Goal: Task Accomplishment & Management: Manage account settings

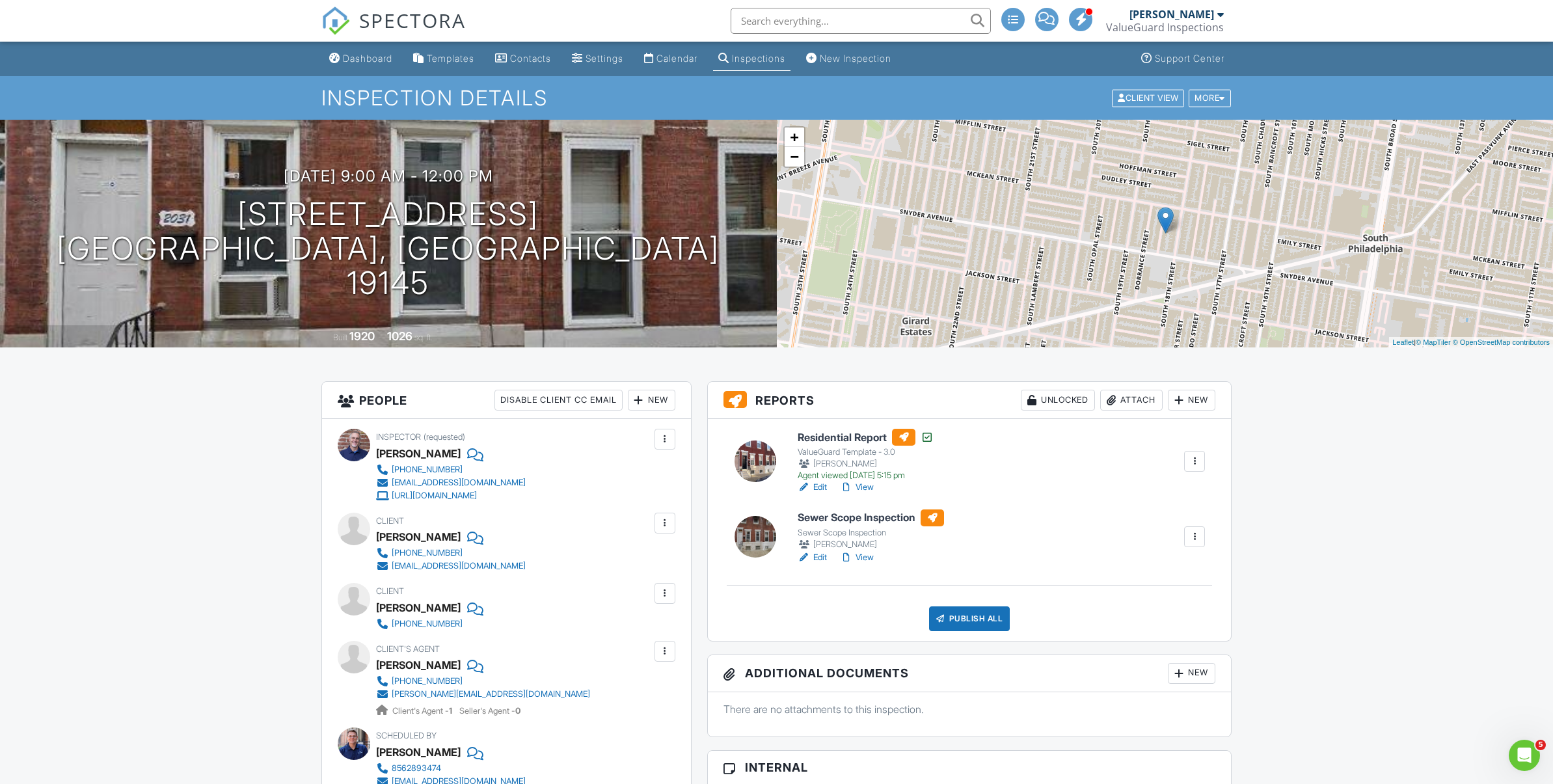
click at [776, 59] on div "Inspections" at bounding box center [758, 58] width 54 height 11
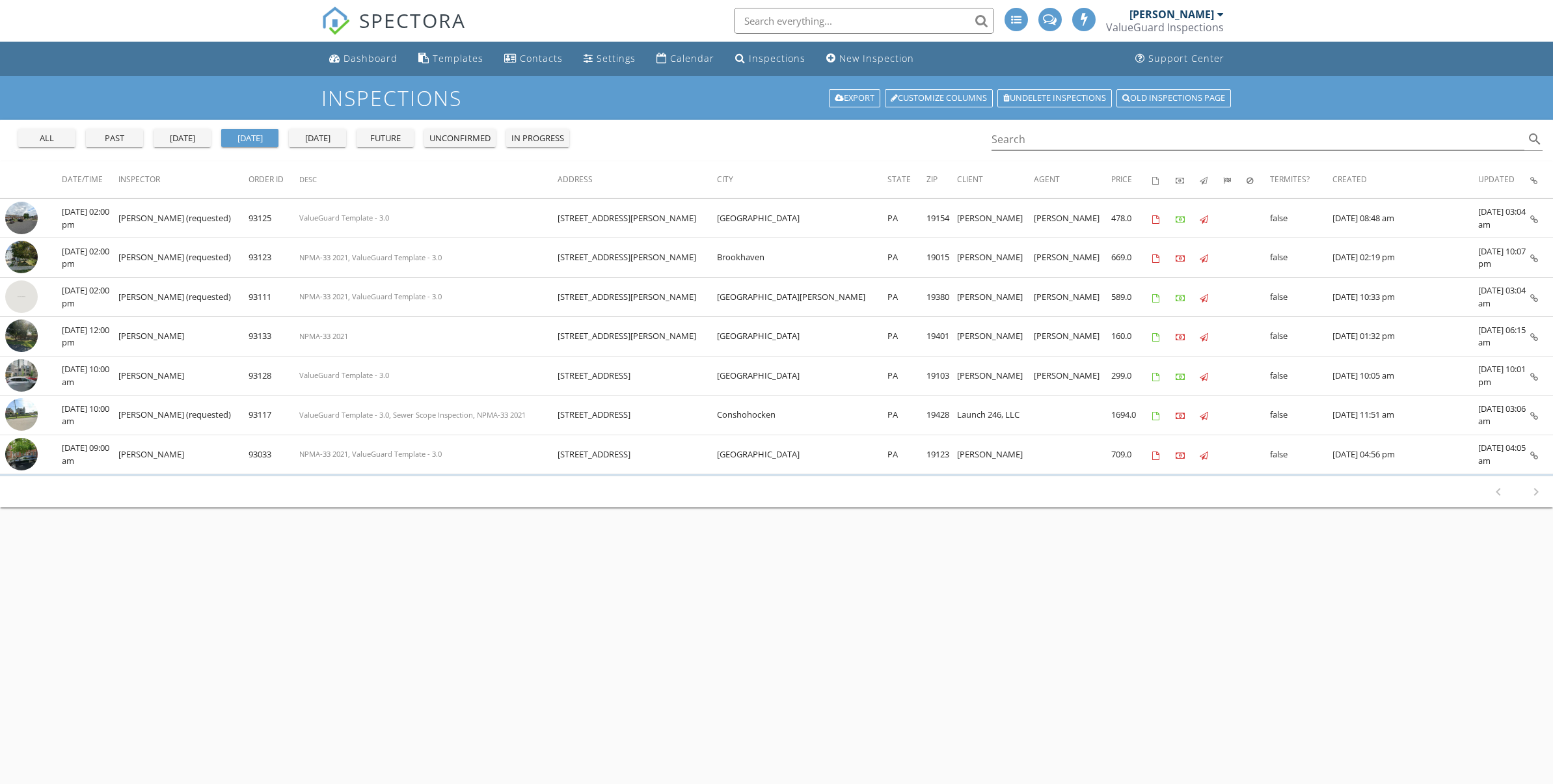
click at [191, 139] on div "[DATE]" at bounding box center [182, 138] width 47 height 13
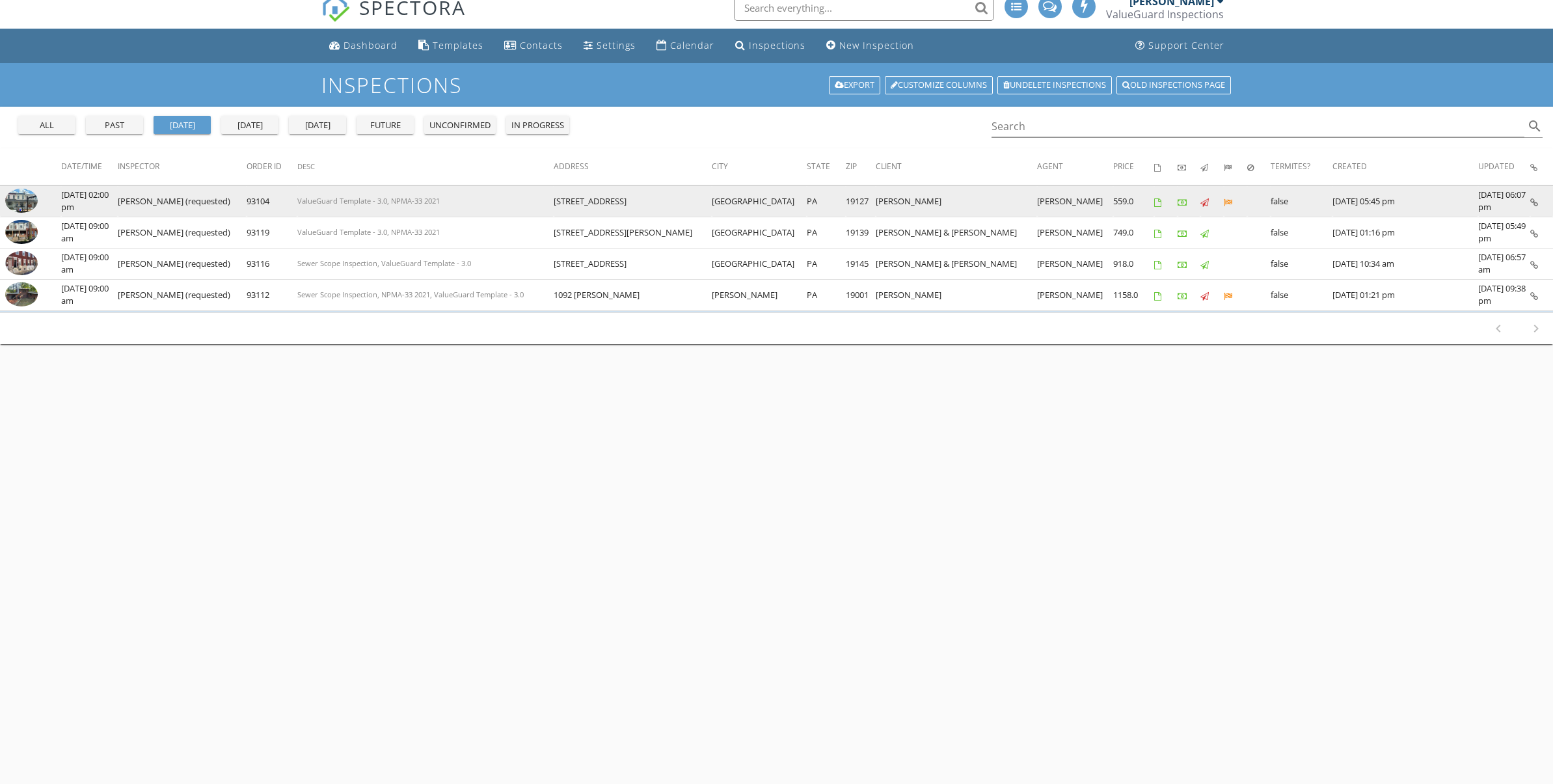
scroll to position [12, 0]
click at [29, 208] on img at bounding box center [22, 201] width 33 height 24
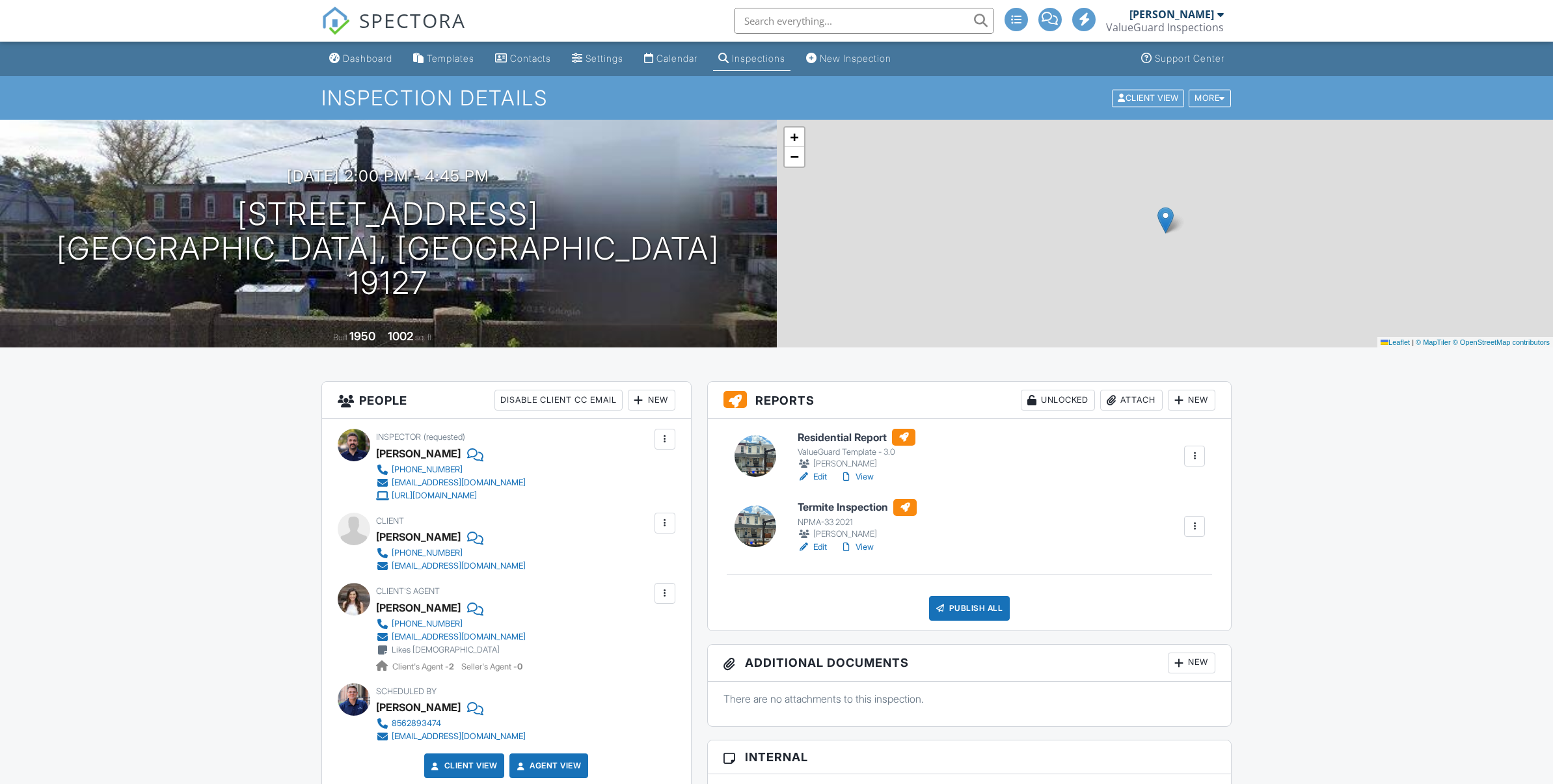
click at [865, 546] on link "View" at bounding box center [856, 547] width 34 height 13
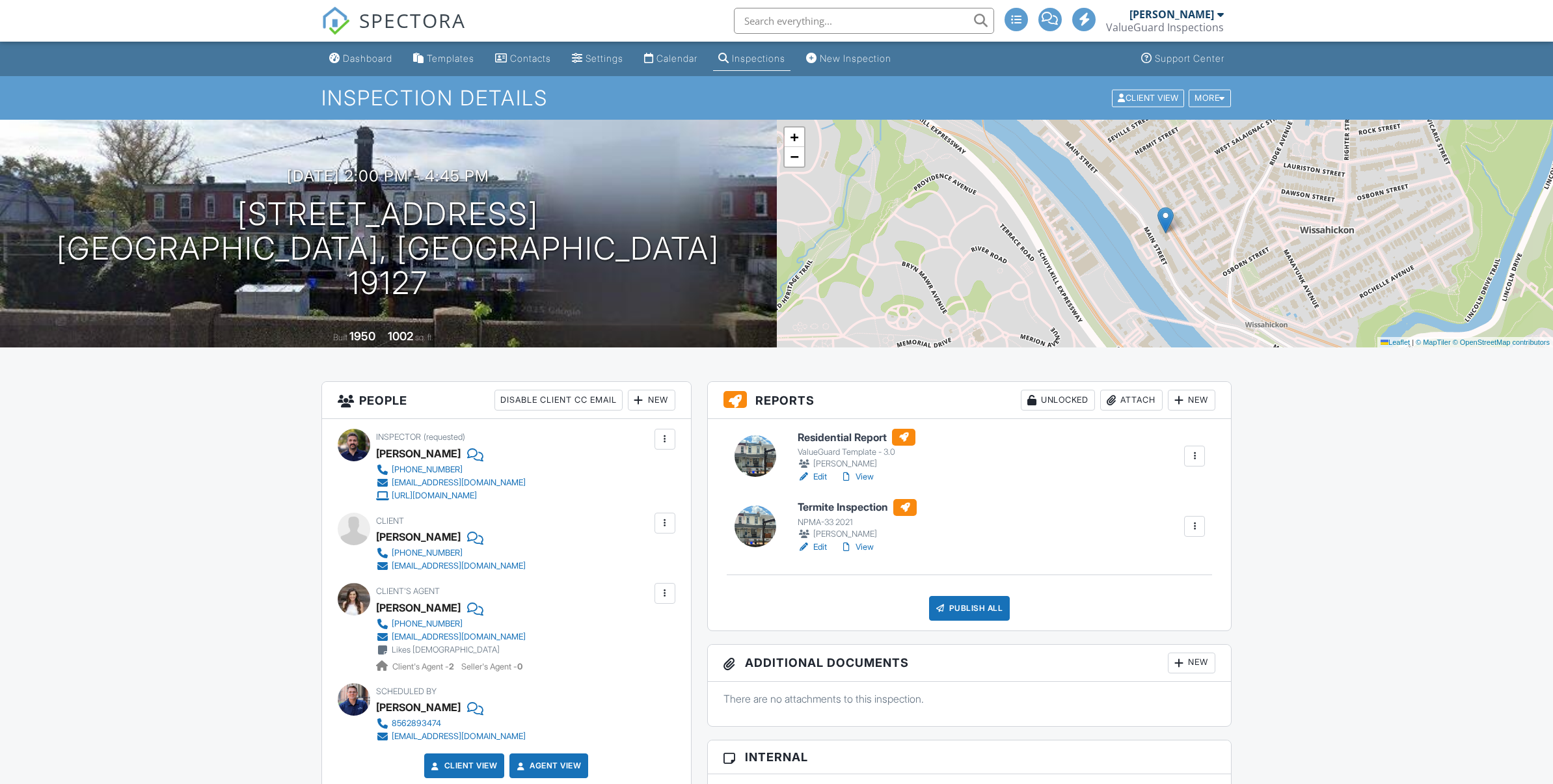
click at [866, 476] on link "View" at bounding box center [856, 477] width 34 height 13
click at [867, 478] on link "View" at bounding box center [856, 477] width 34 height 13
click at [975, 609] on div "Publish All" at bounding box center [969, 608] width 81 height 24
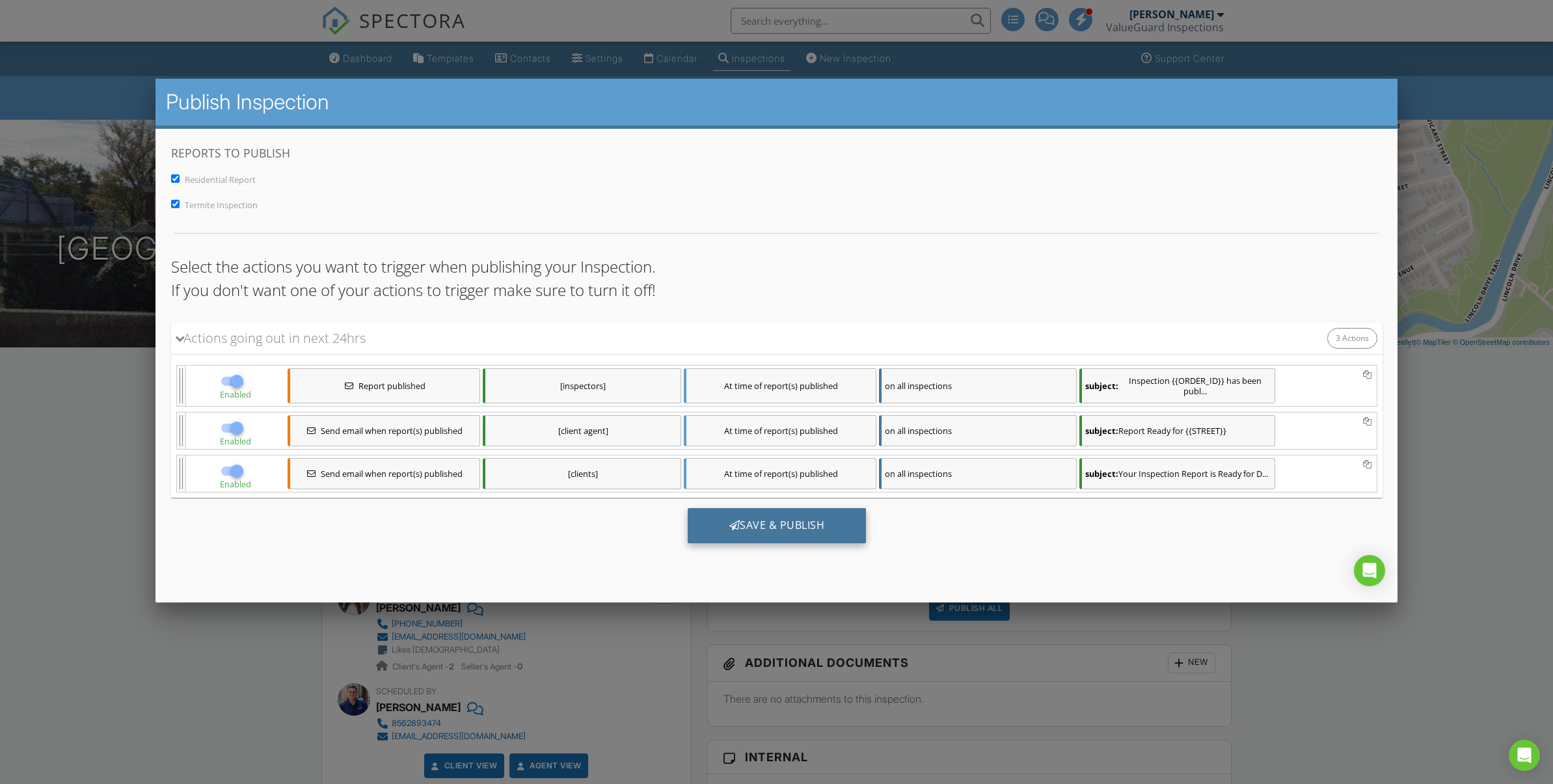
click at [807, 525] on div "Save & Publish" at bounding box center [776, 525] width 179 height 35
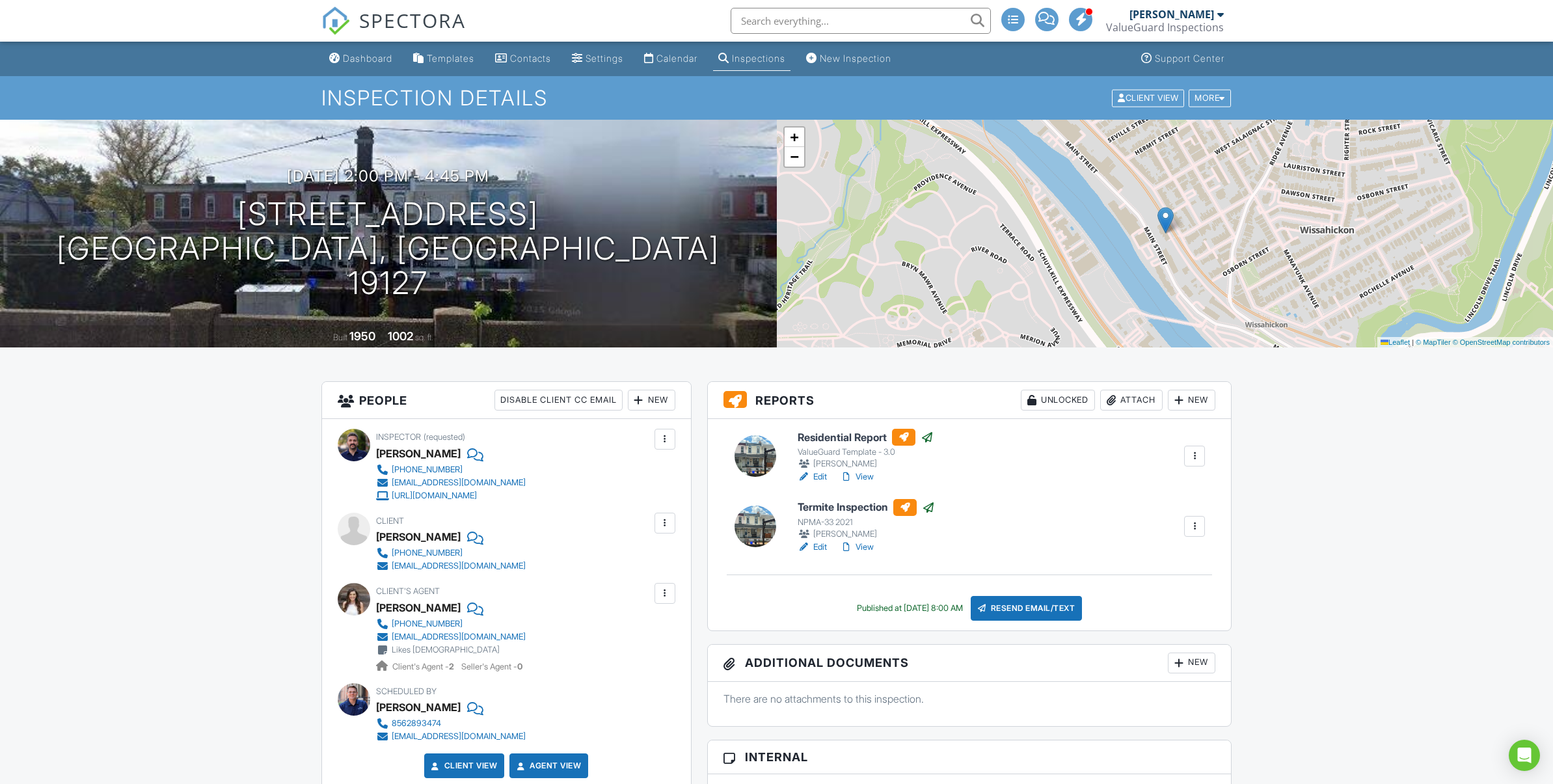
click at [453, 59] on div "Templates" at bounding box center [450, 58] width 48 height 11
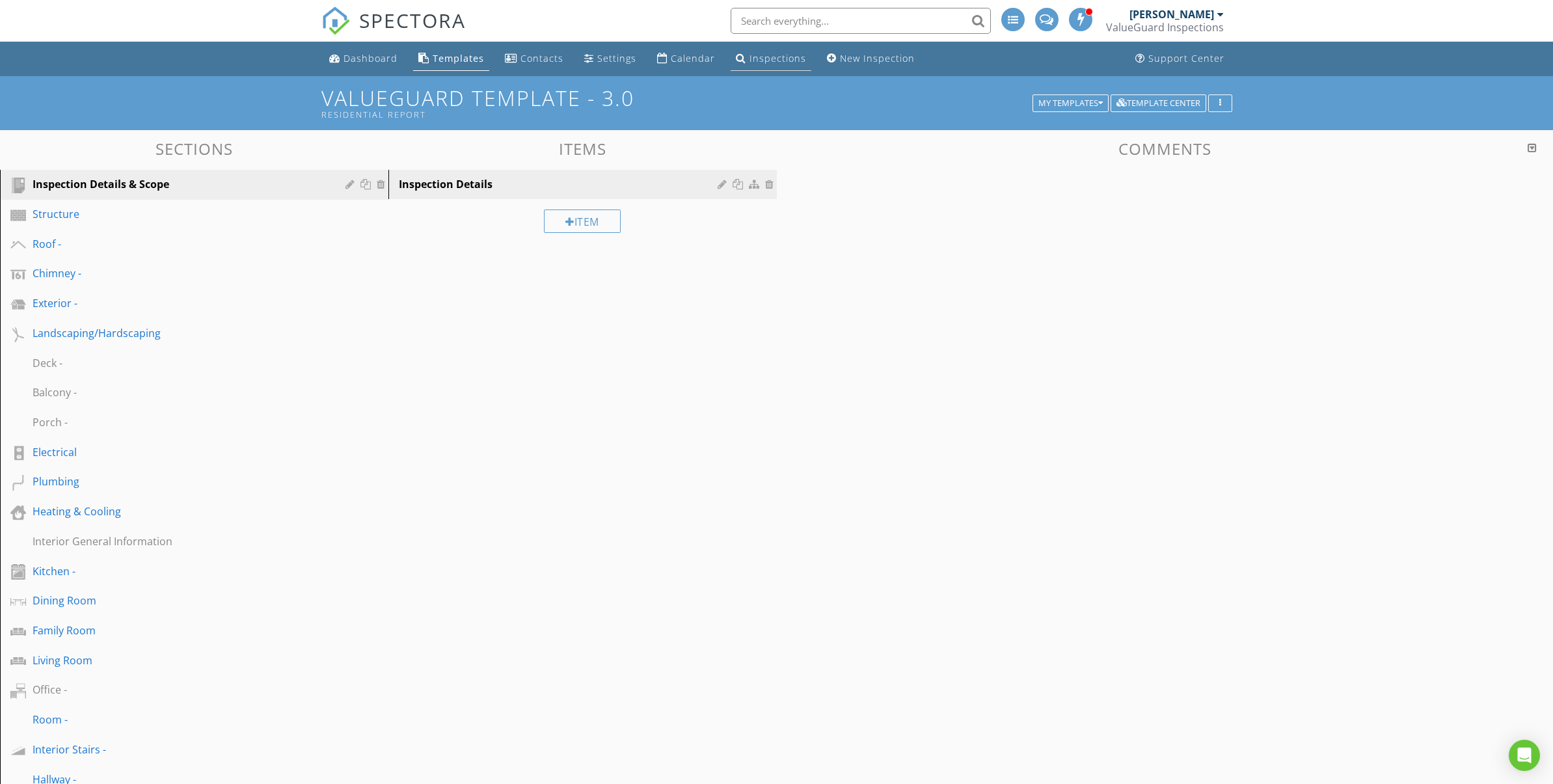
click at [773, 57] on div "Inspections" at bounding box center [777, 57] width 56 height 12
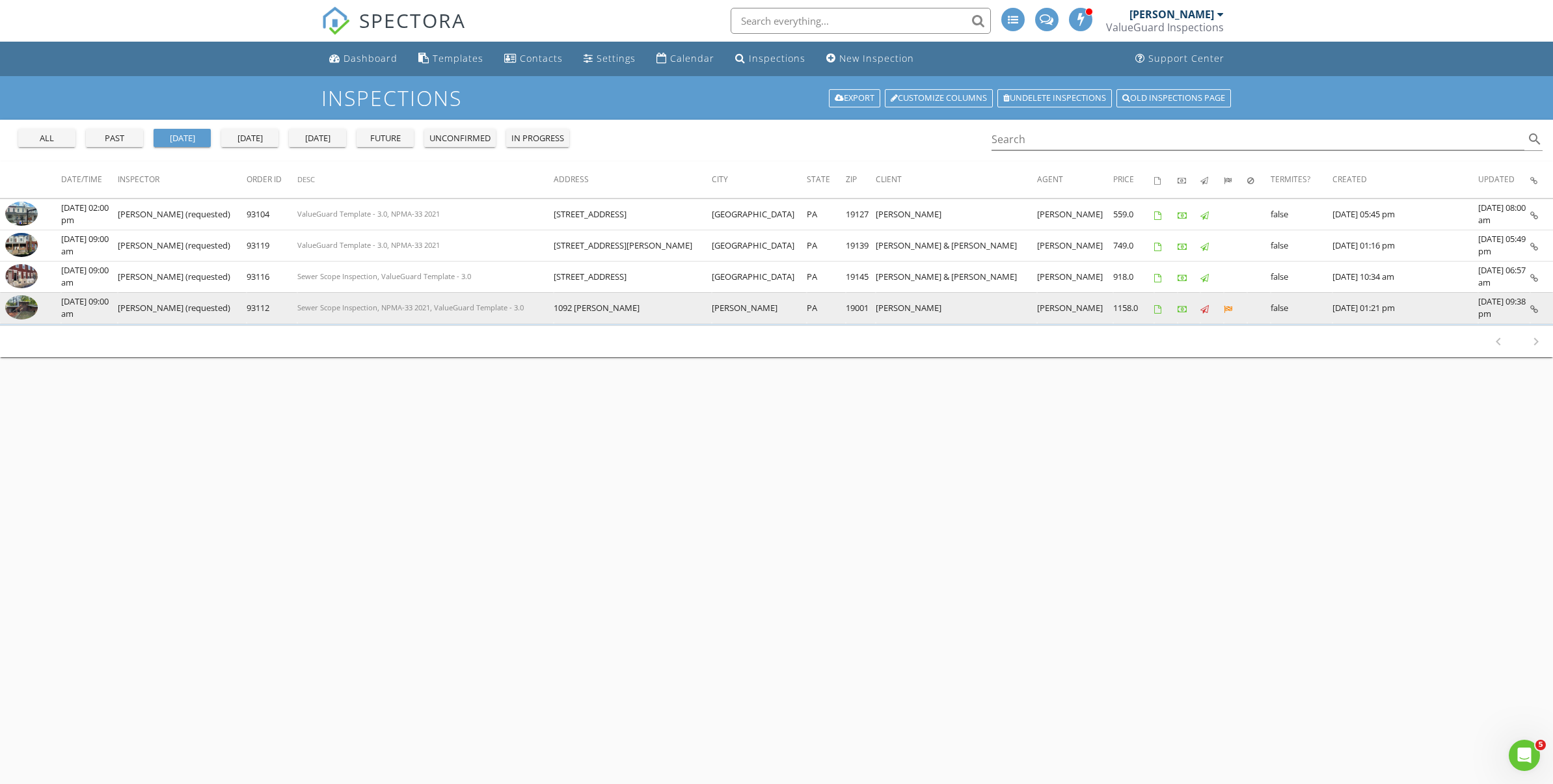
click at [24, 307] on img at bounding box center [22, 307] width 33 height 24
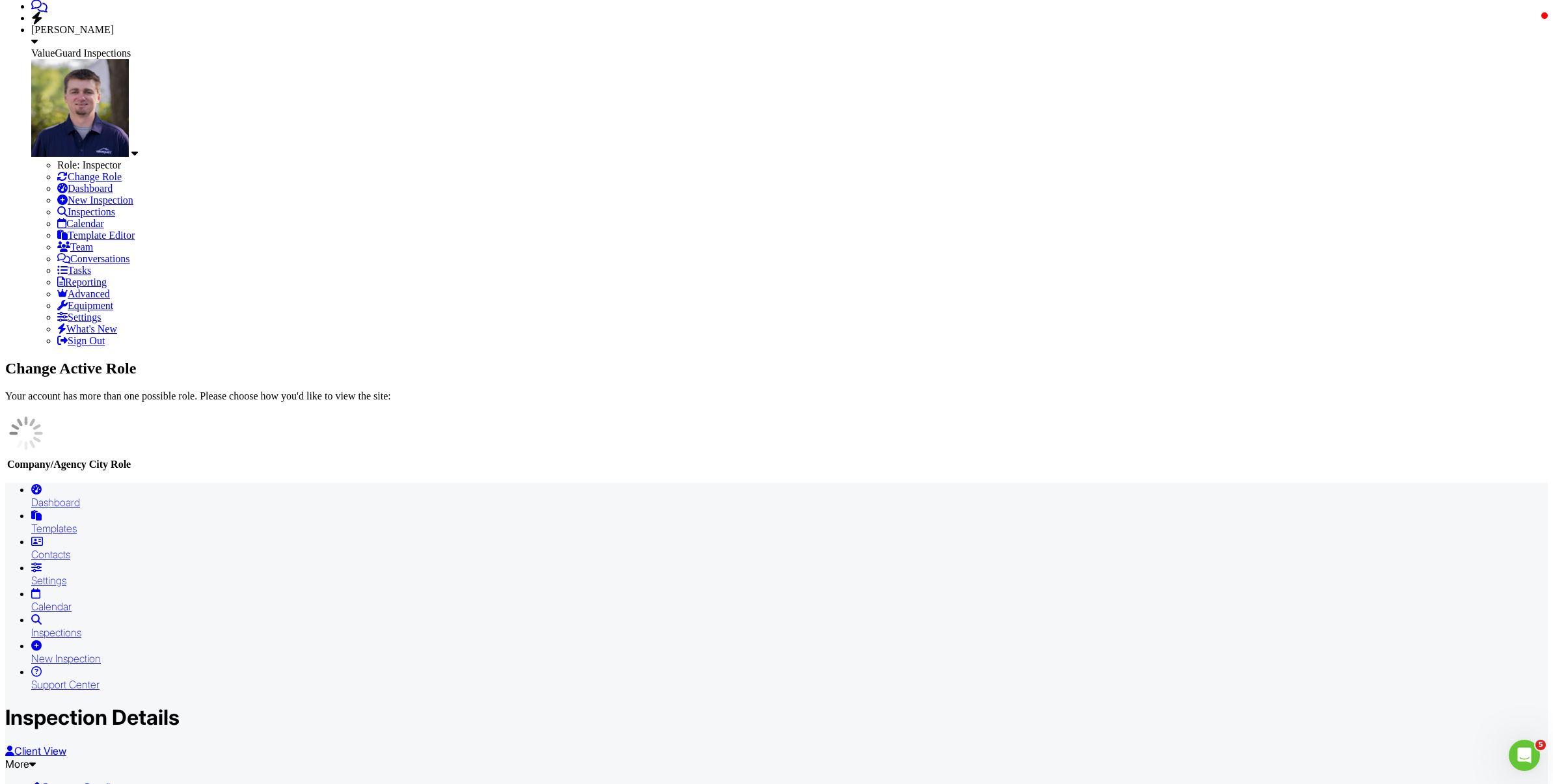
scroll to position [105, 0]
click at [513, 8] on link "Assign Inspectors" at bounding box center [461, 1] width 105 height 13
drag, startPoint x: 687, startPoint y: 308, endPoint x: 686, endPoint y: 296, distance: 12.0
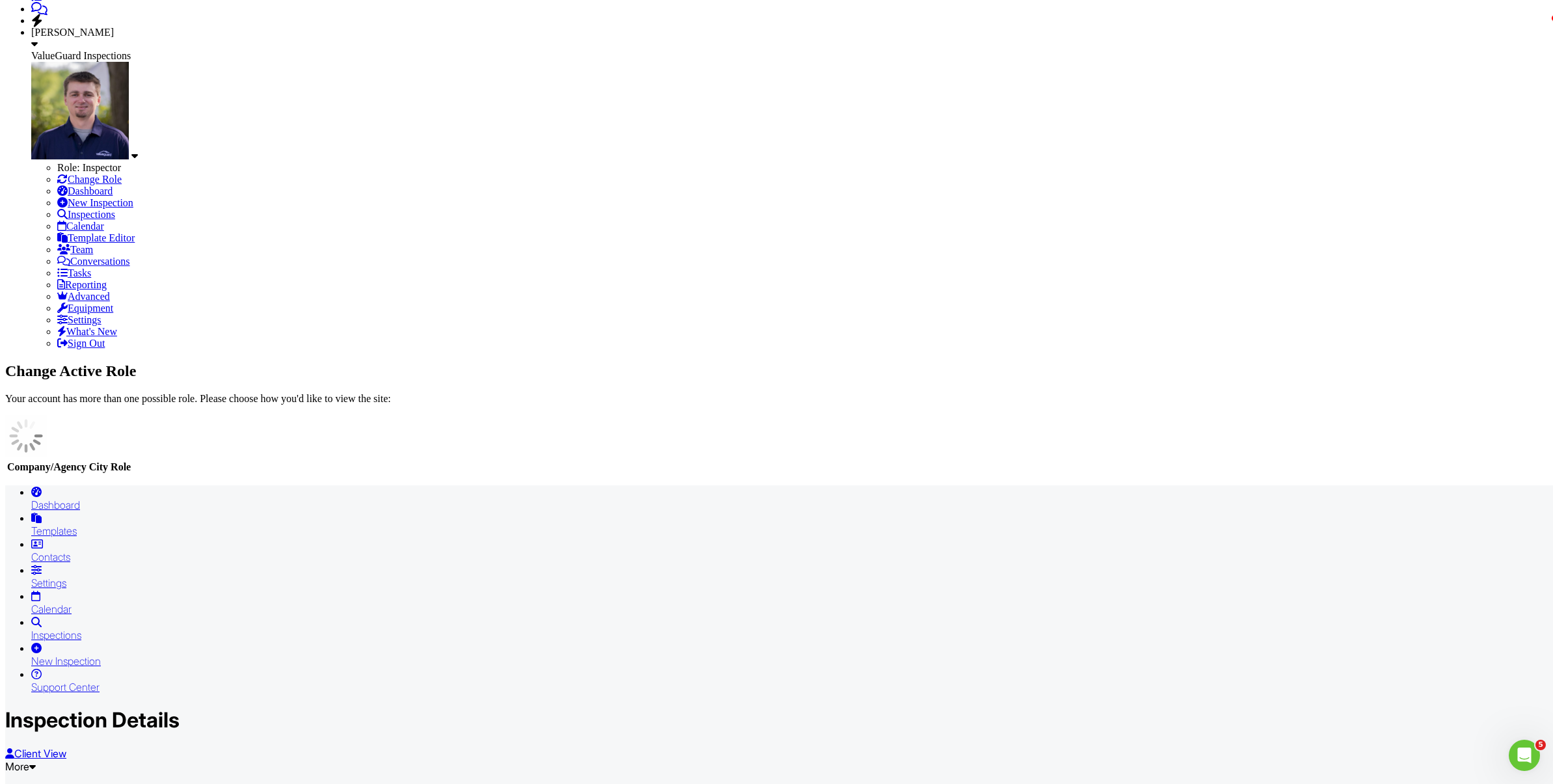
checkbox input "true"
checkbox input "false"
checkbox input "true"
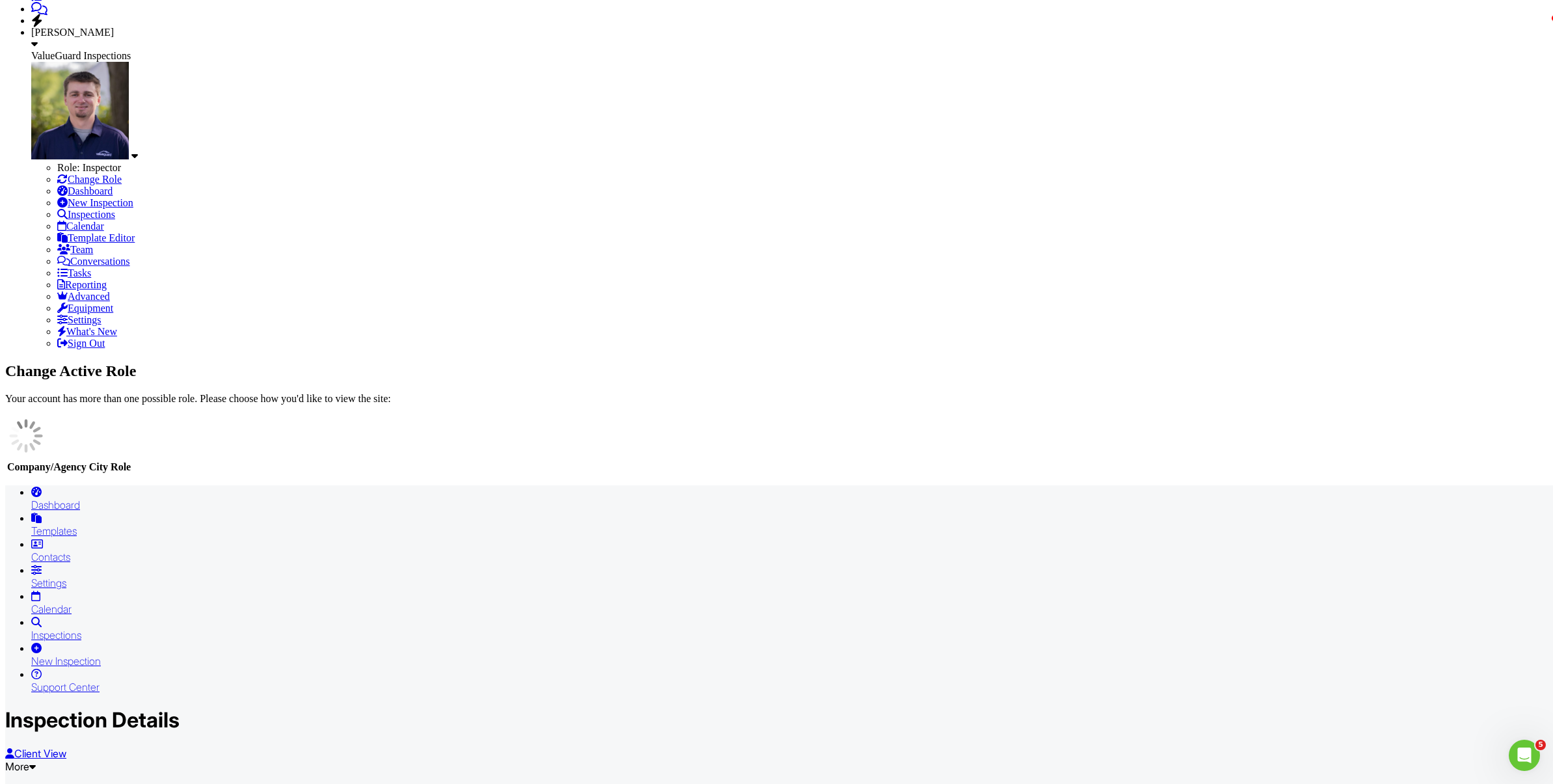
drag, startPoint x: 700, startPoint y: 206, endPoint x: 728, endPoint y: 235, distance: 40.3
checkbox input "false"
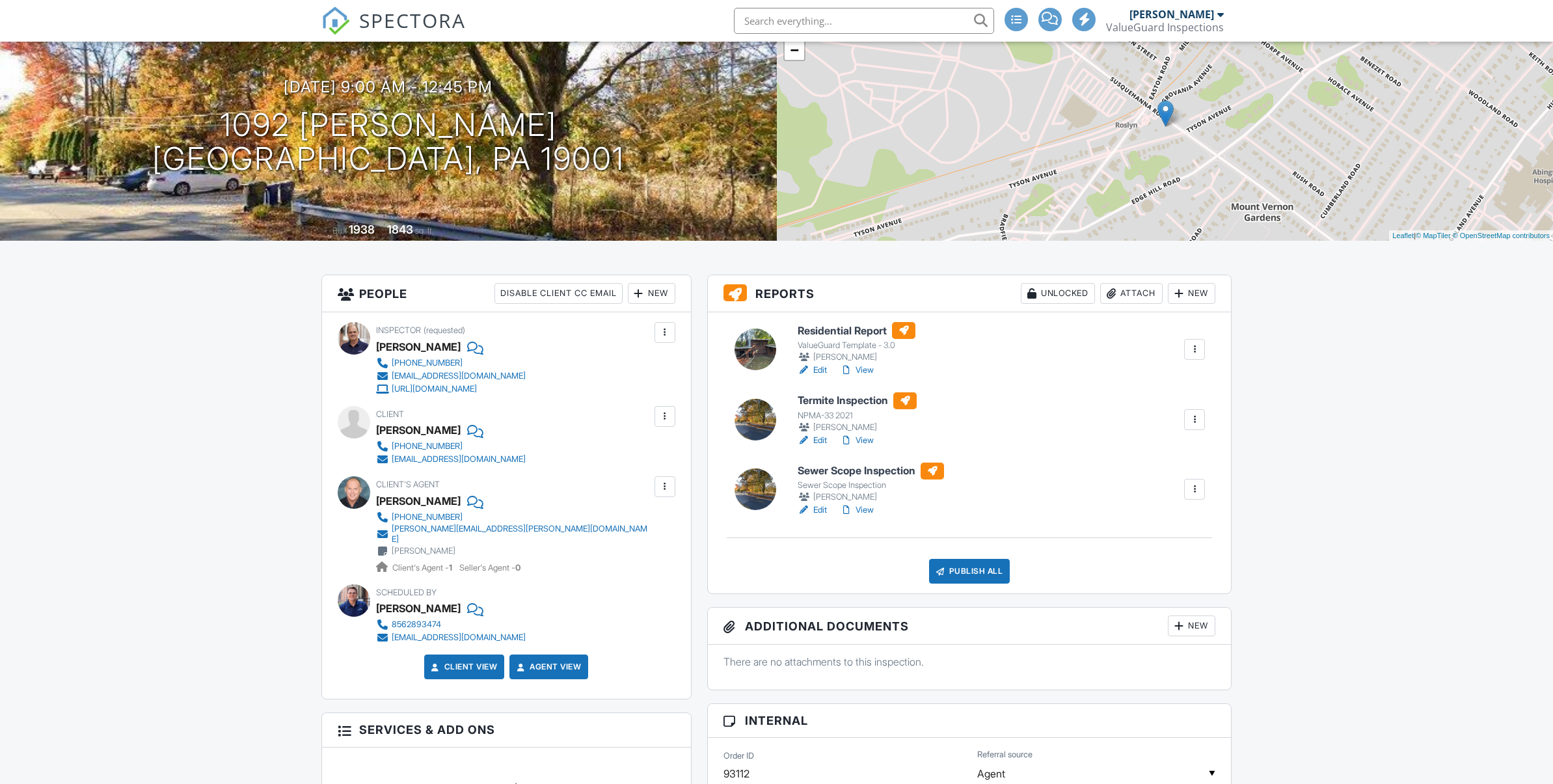
scroll to position [105, 0]
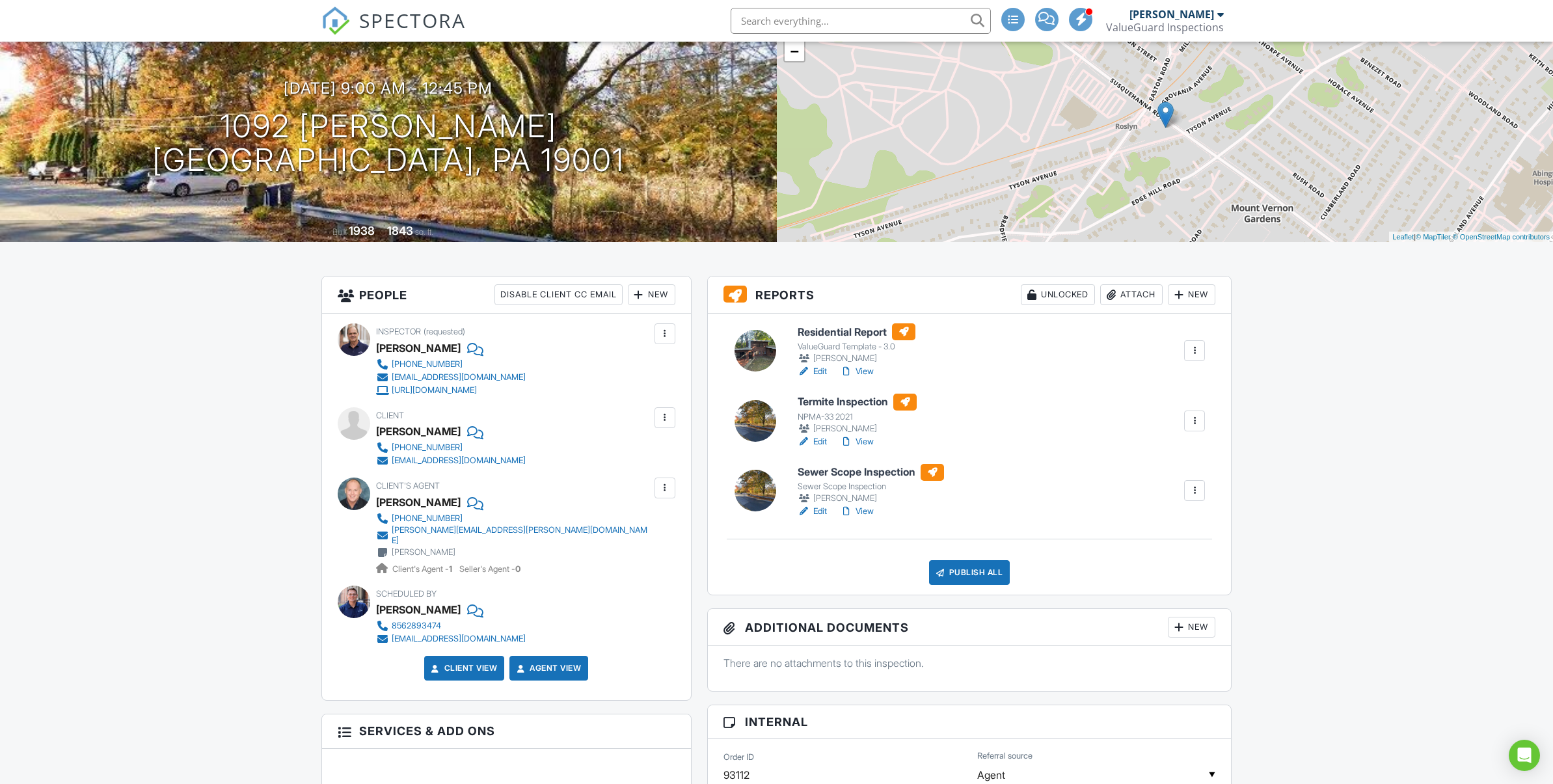
click at [869, 368] on link "View" at bounding box center [856, 371] width 34 height 13
click at [866, 440] on link "View" at bounding box center [856, 443] width 34 height 13
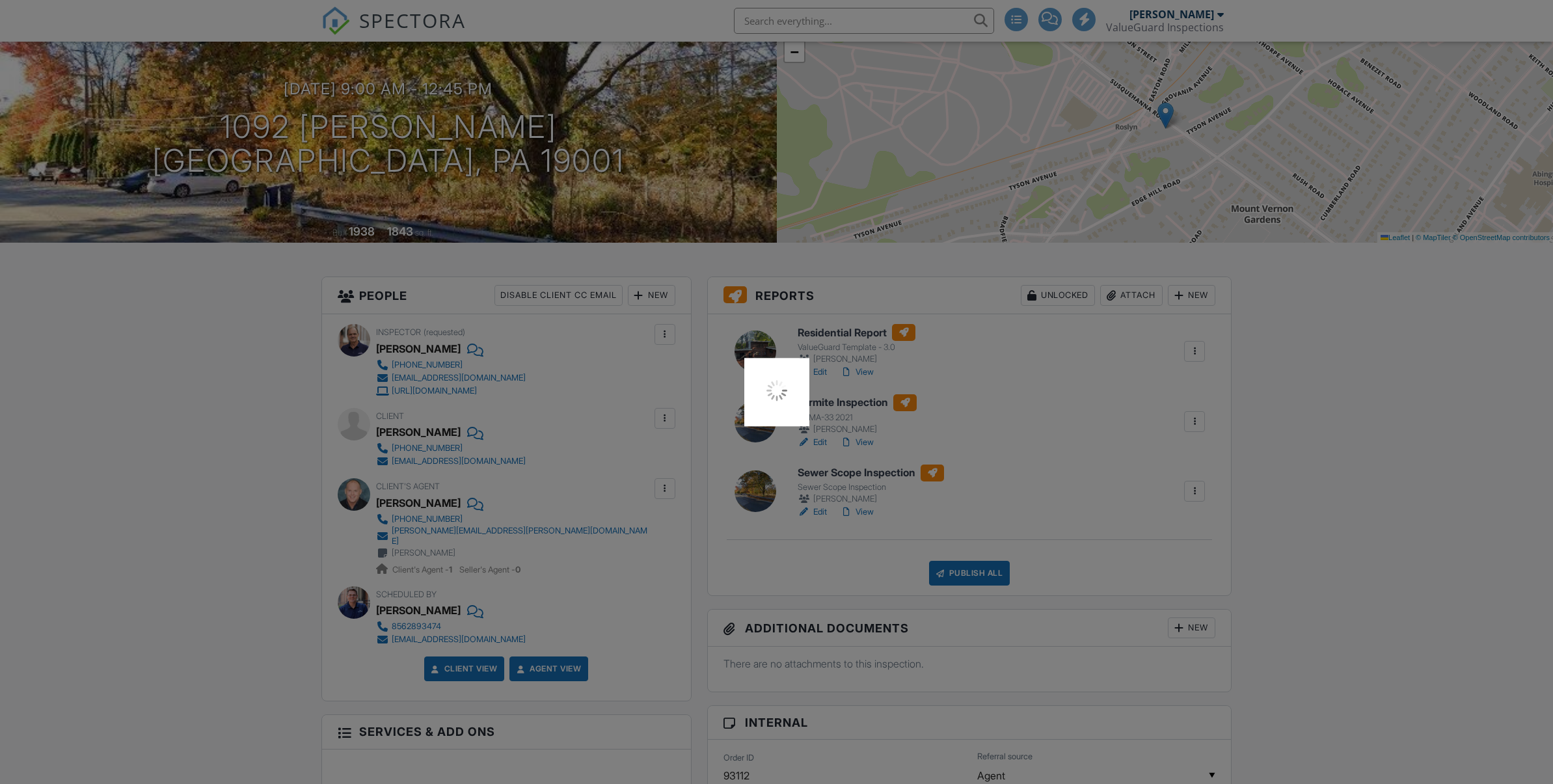
scroll to position [105, 0]
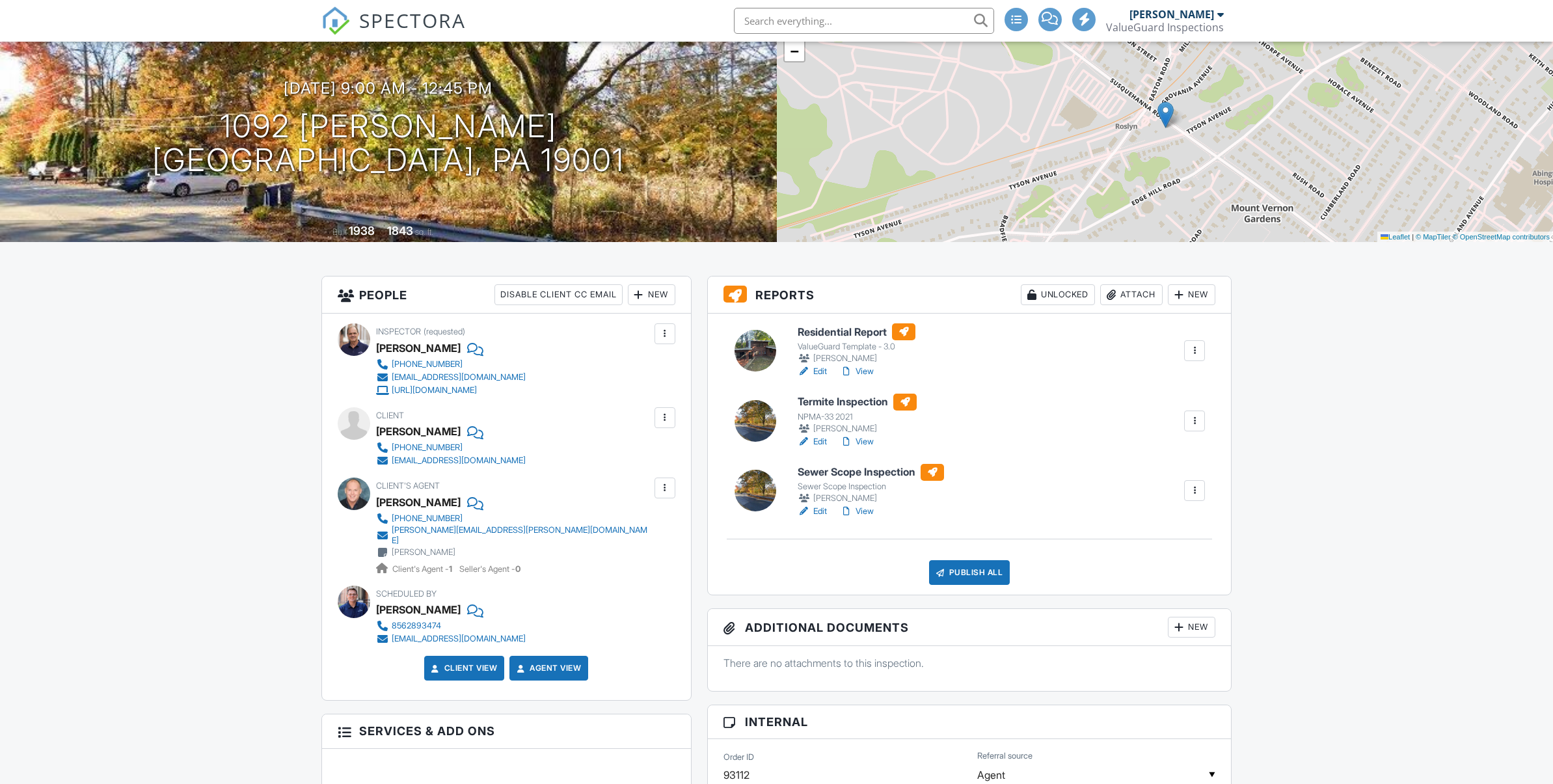
click at [820, 442] on link "Edit" at bounding box center [811, 442] width 29 height 13
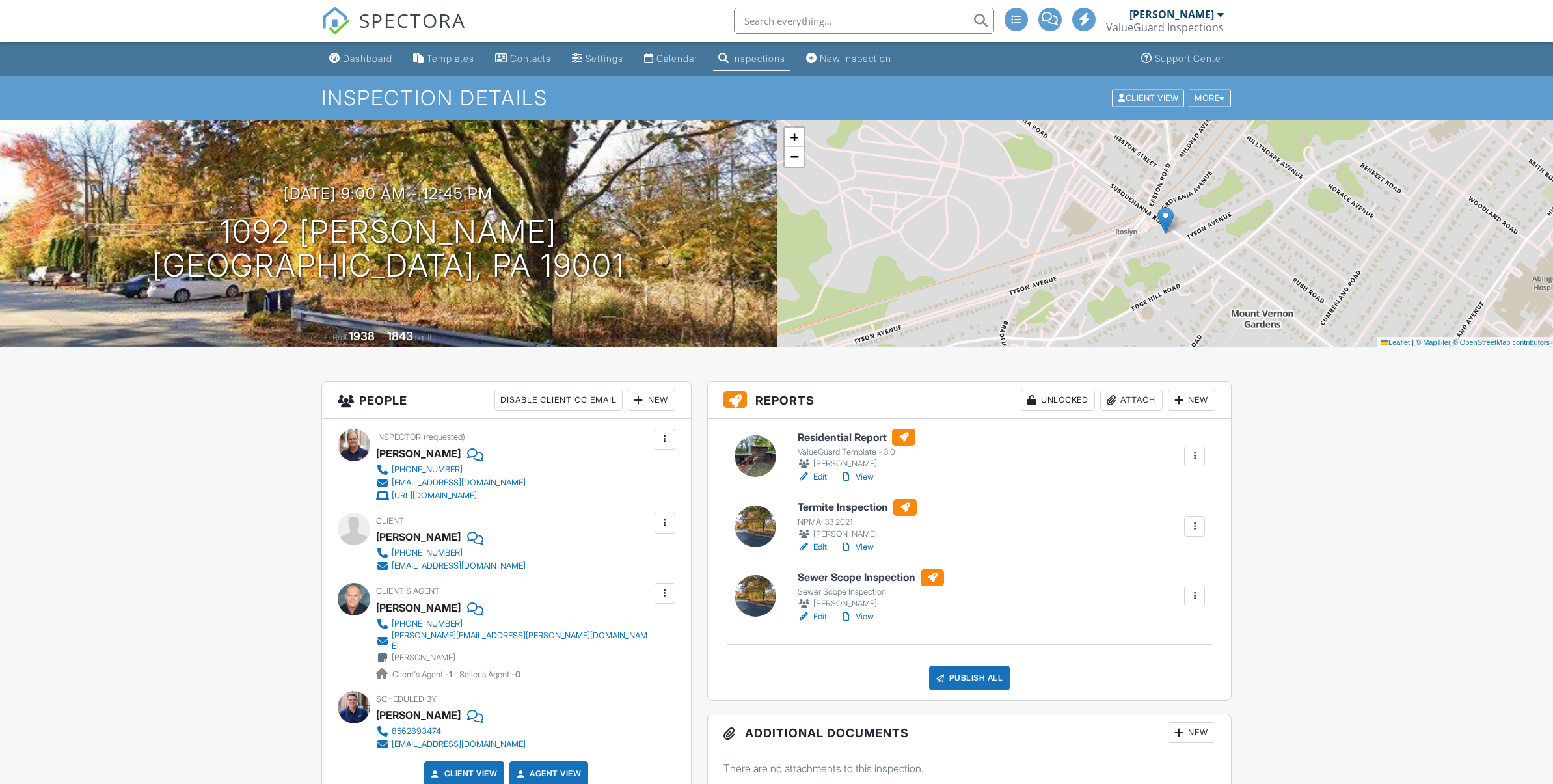
click at [871, 548] on link "View" at bounding box center [856, 547] width 34 height 13
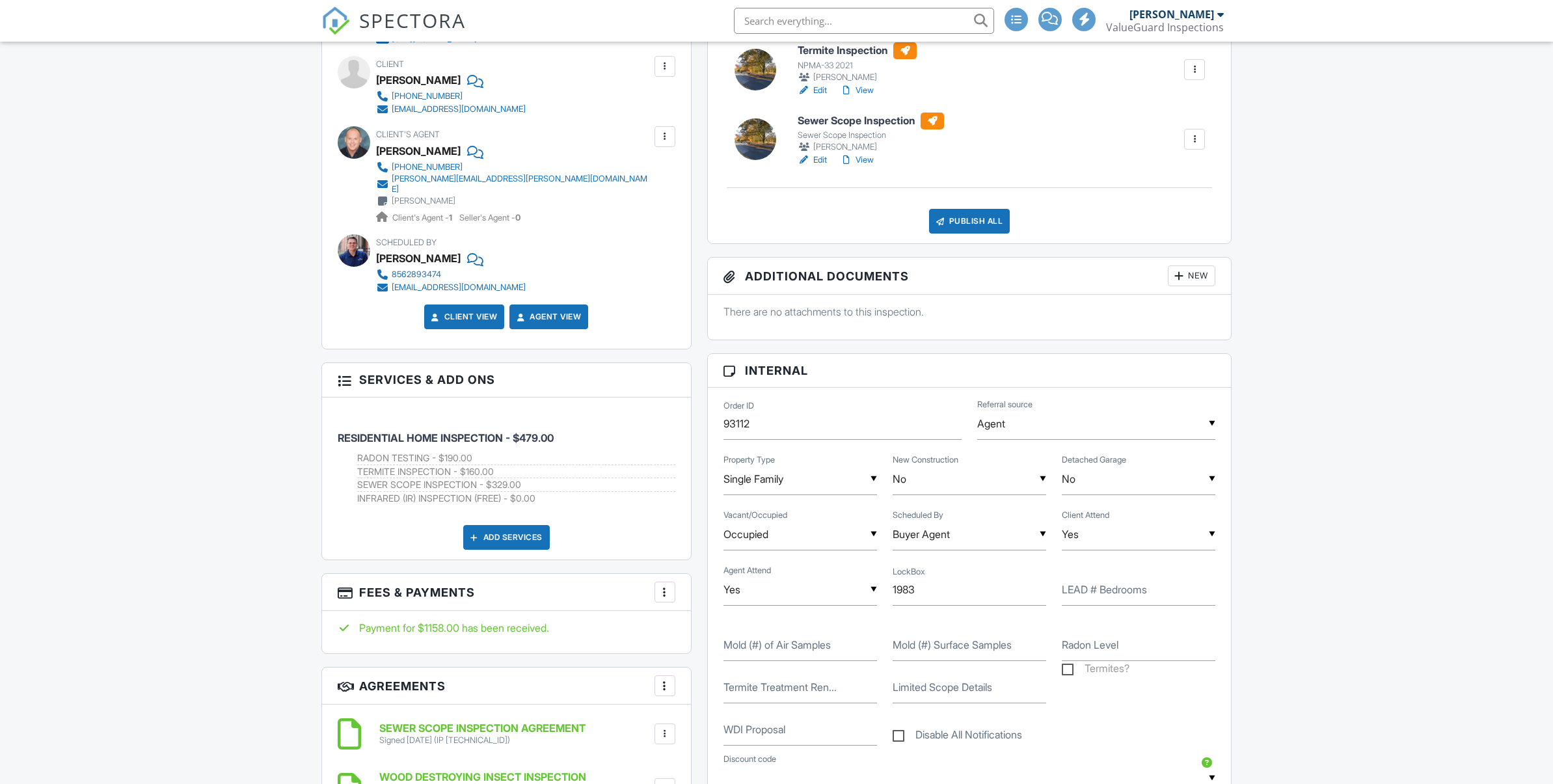
scroll to position [457, 0]
click at [1072, 672] on label "Termites?" at bounding box center [1095, 669] width 68 height 16
click at [1070, 672] on input "Termites?" at bounding box center [1065, 669] width 8 height 8
checkbox input "true"
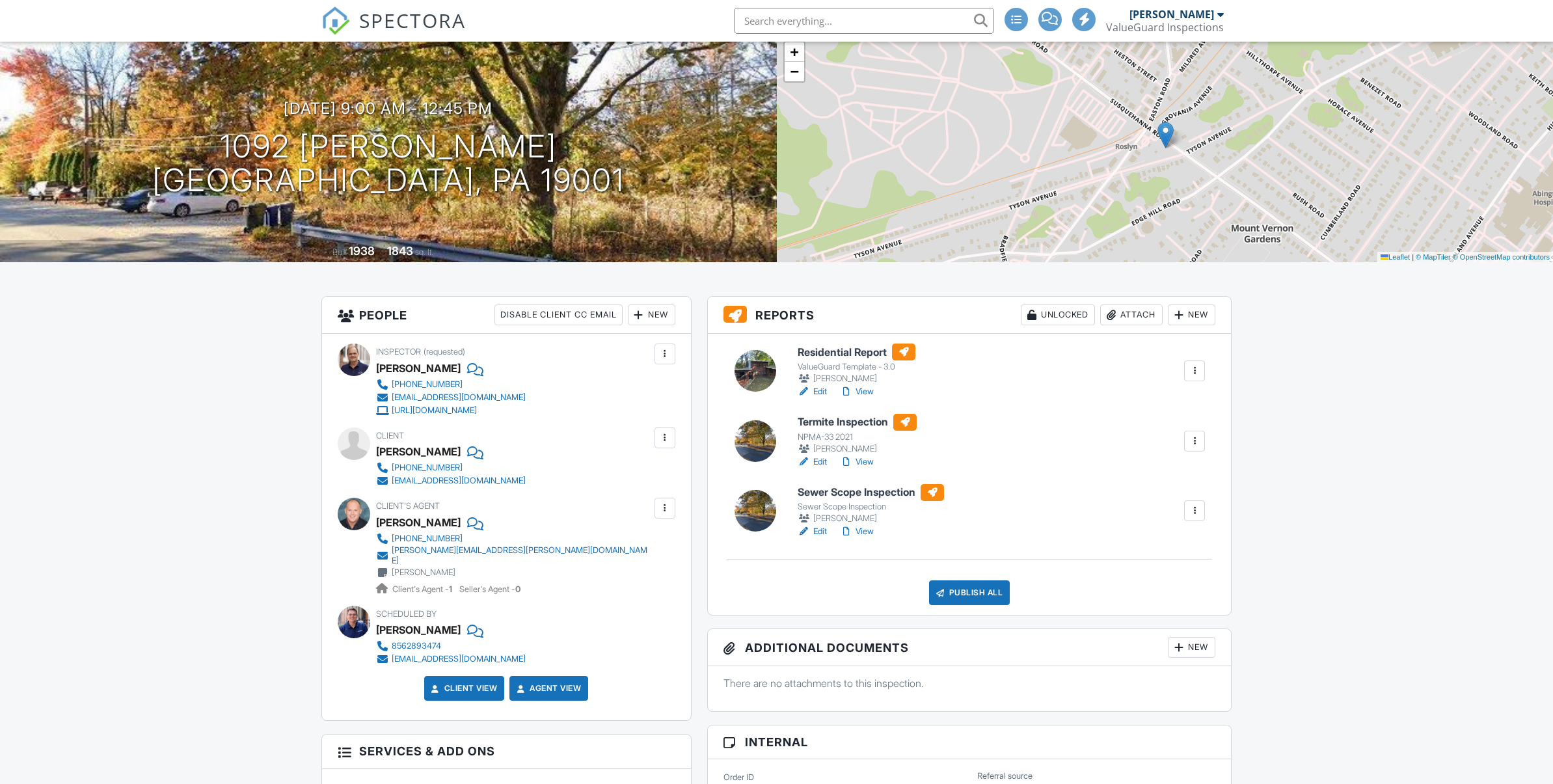
scroll to position [0, 0]
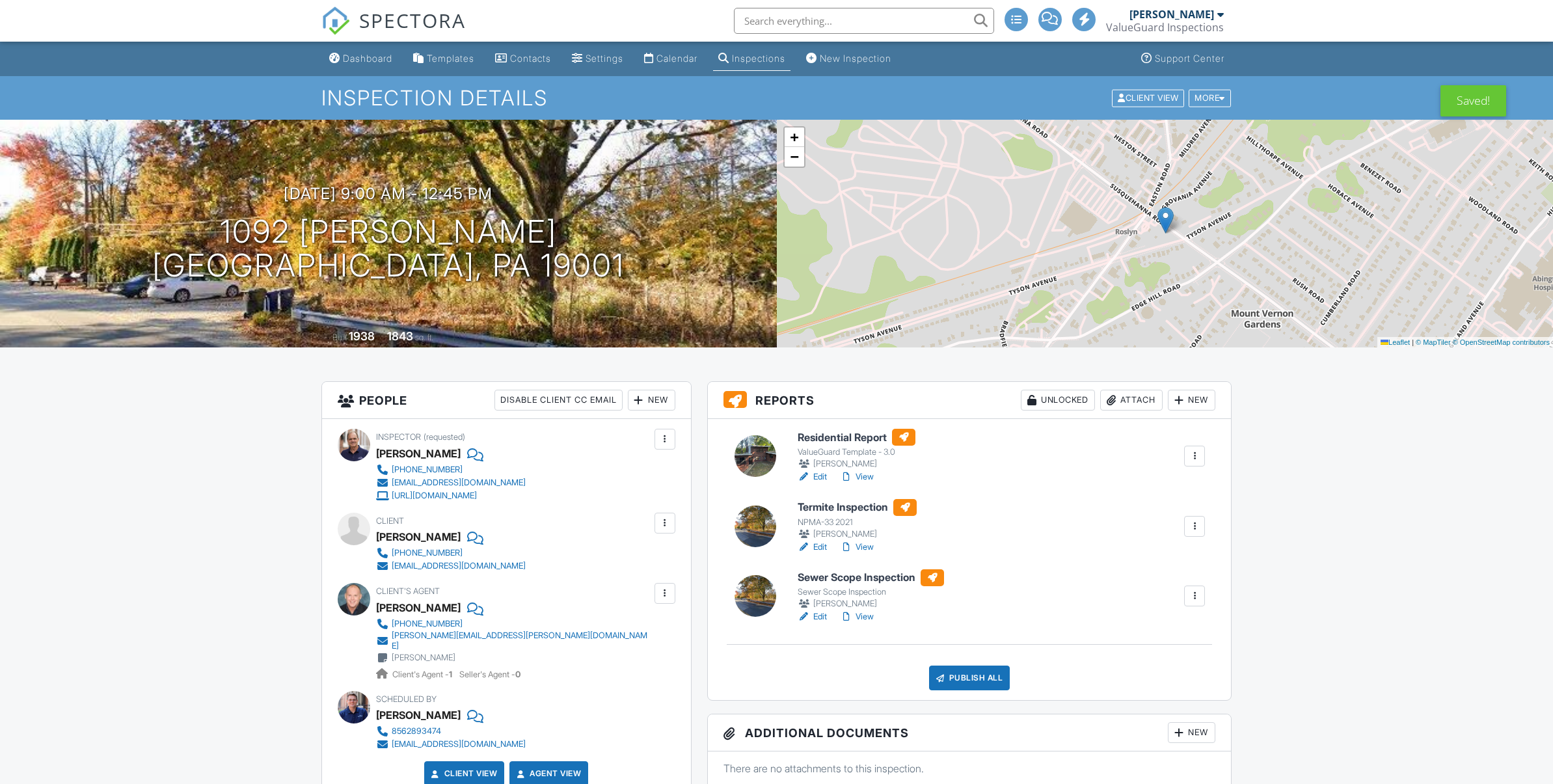
click at [1194, 526] on div at bounding box center [1194, 526] width 13 height 13
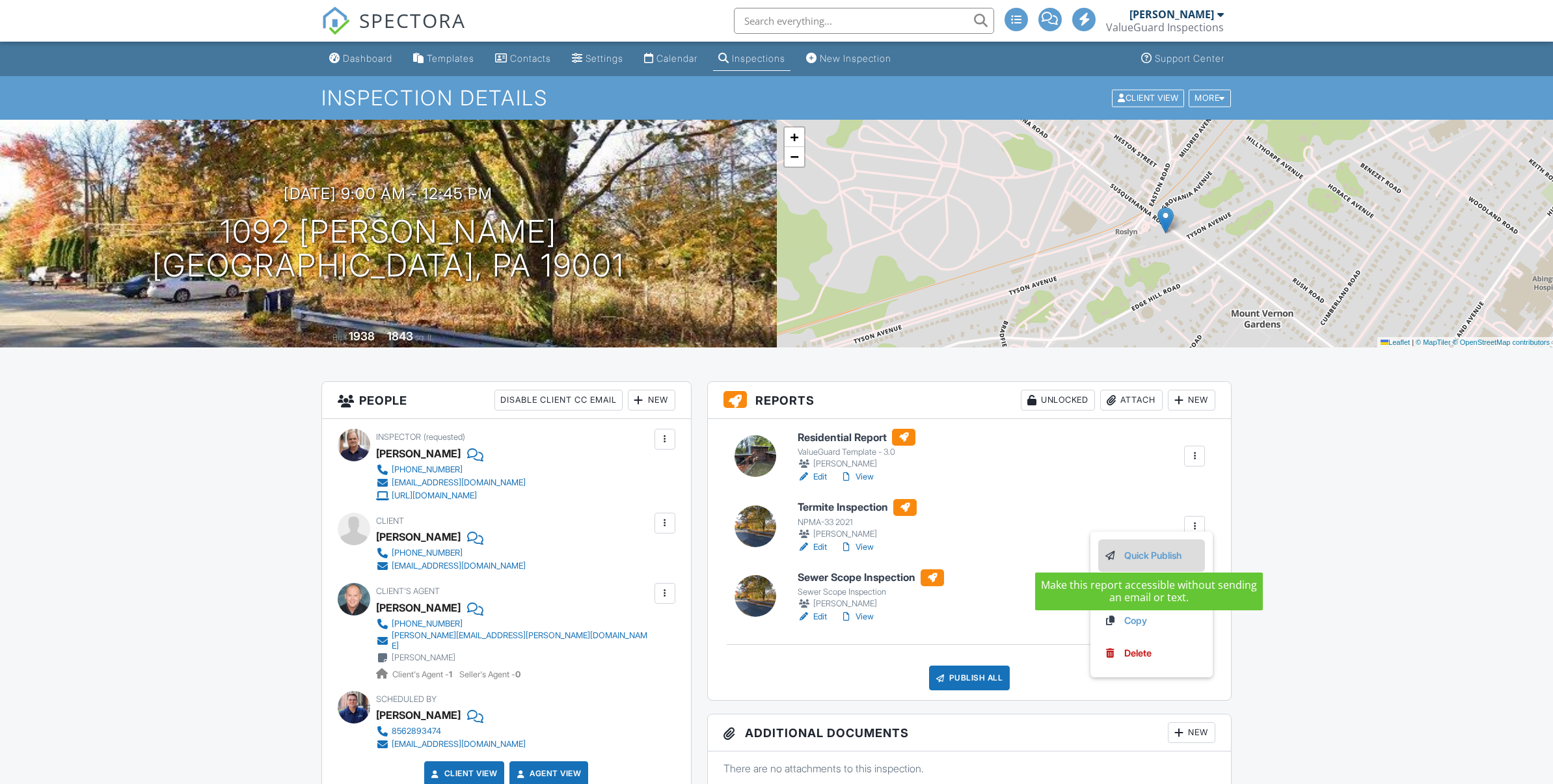
click at [1177, 554] on link "Quick Publish" at bounding box center [1151, 555] width 96 height 14
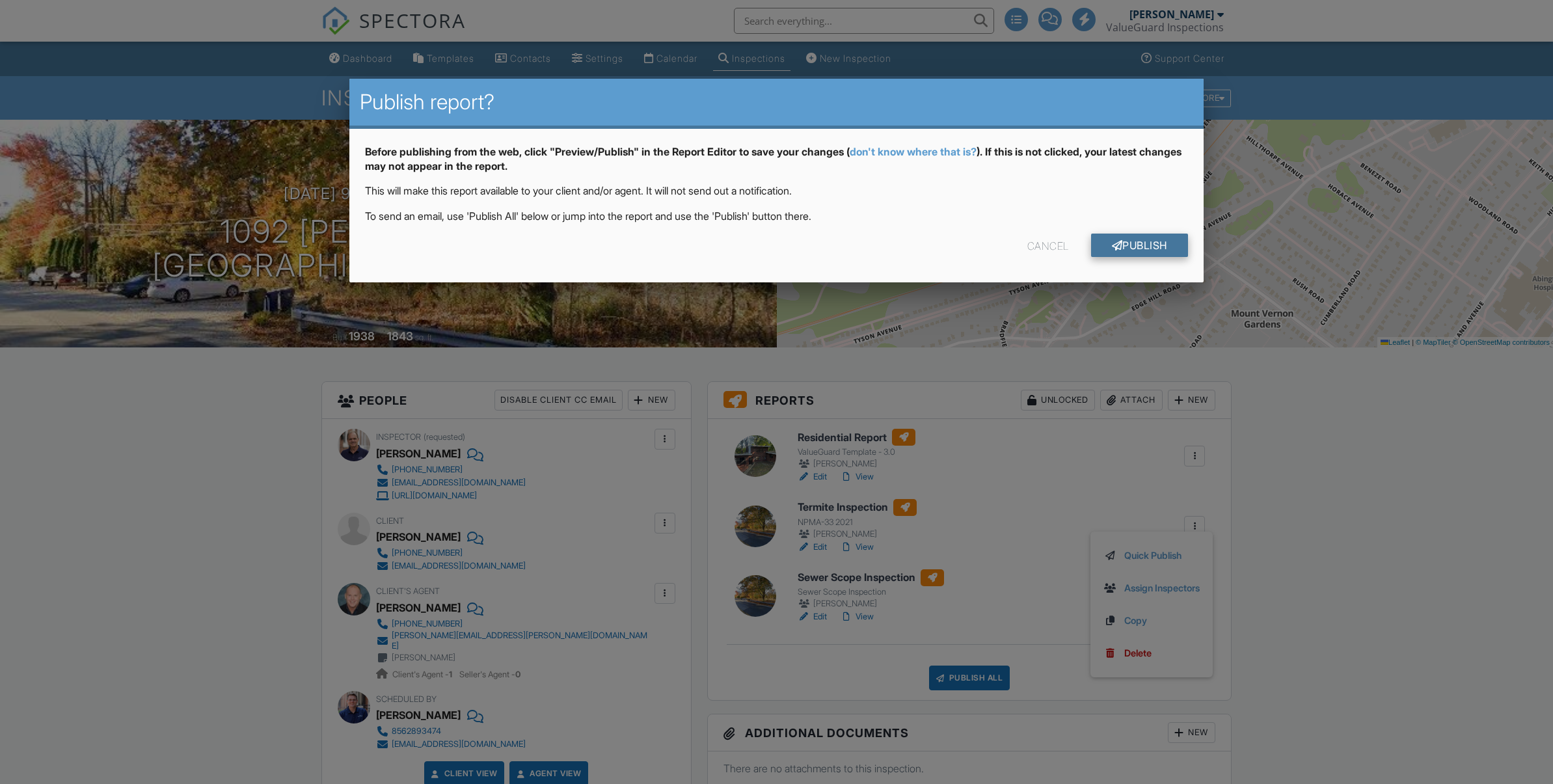
click at [1123, 246] on link "Publish" at bounding box center [1138, 244] width 97 height 24
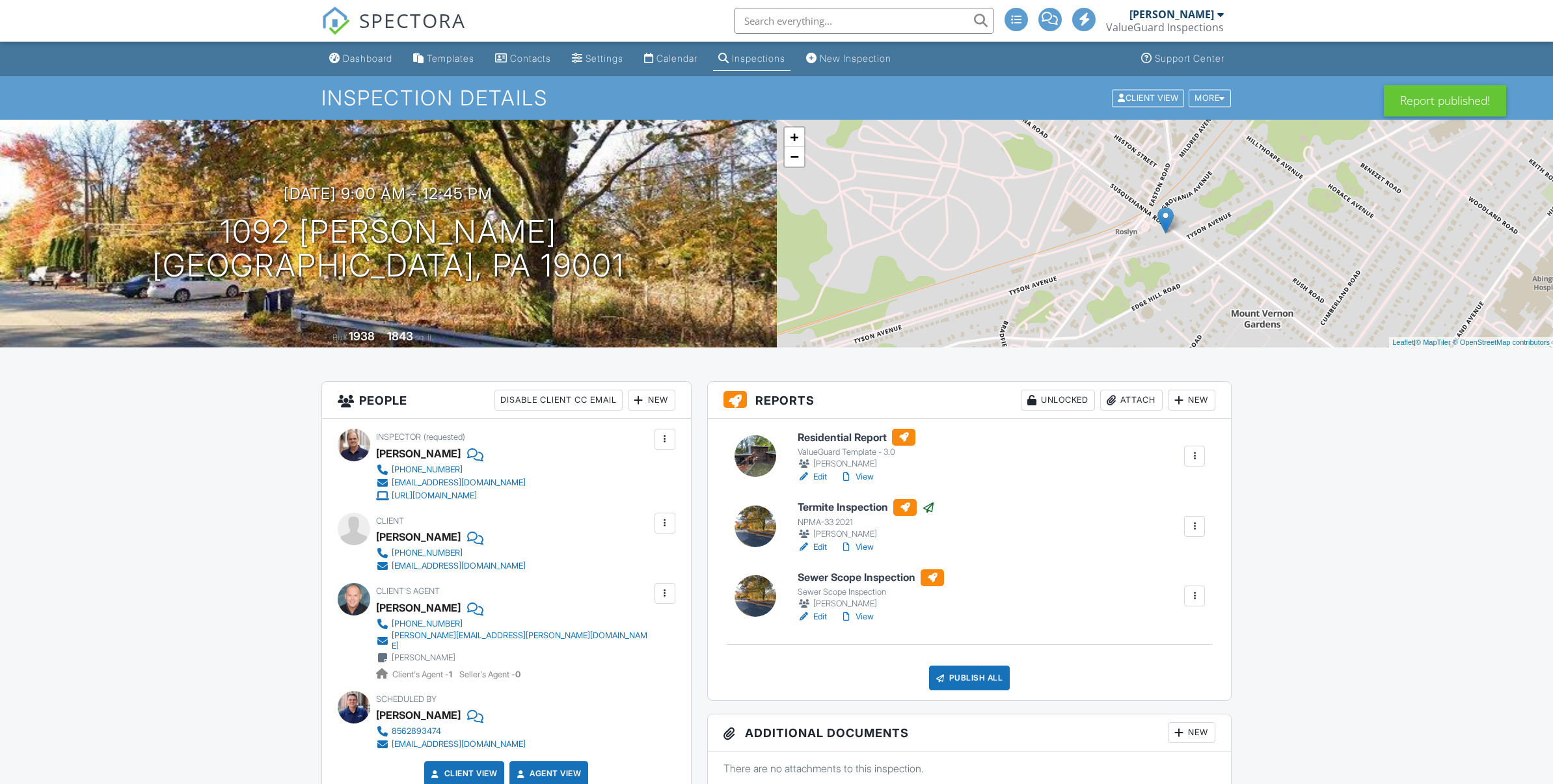
click at [866, 477] on link "View" at bounding box center [856, 477] width 34 height 13
click at [1195, 456] on div at bounding box center [1194, 455] width 13 height 13
click at [1179, 481] on link "Quick Publish" at bounding box center [1151, 485] width 96 height 14
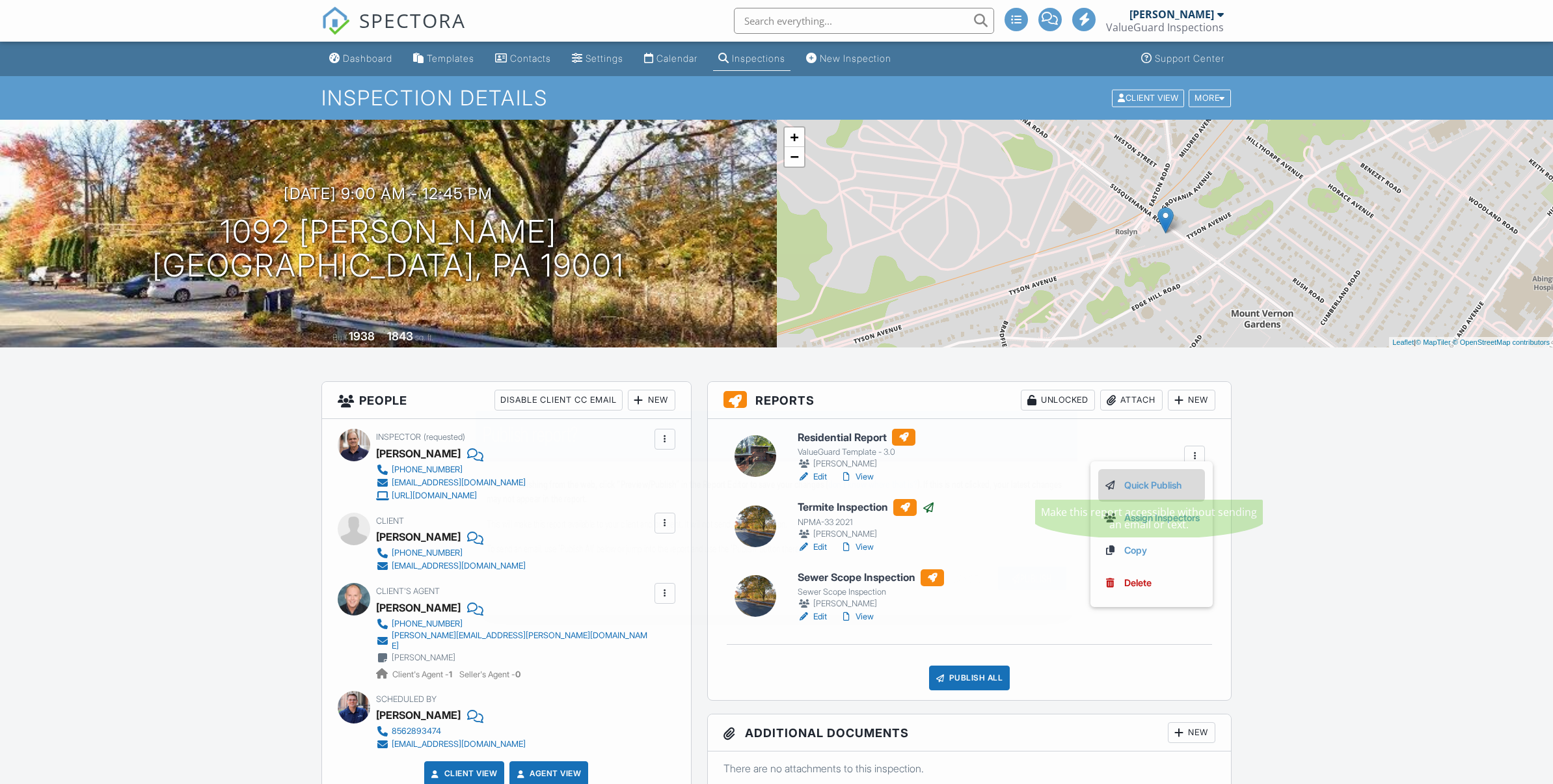
scroll to position [2, 0]
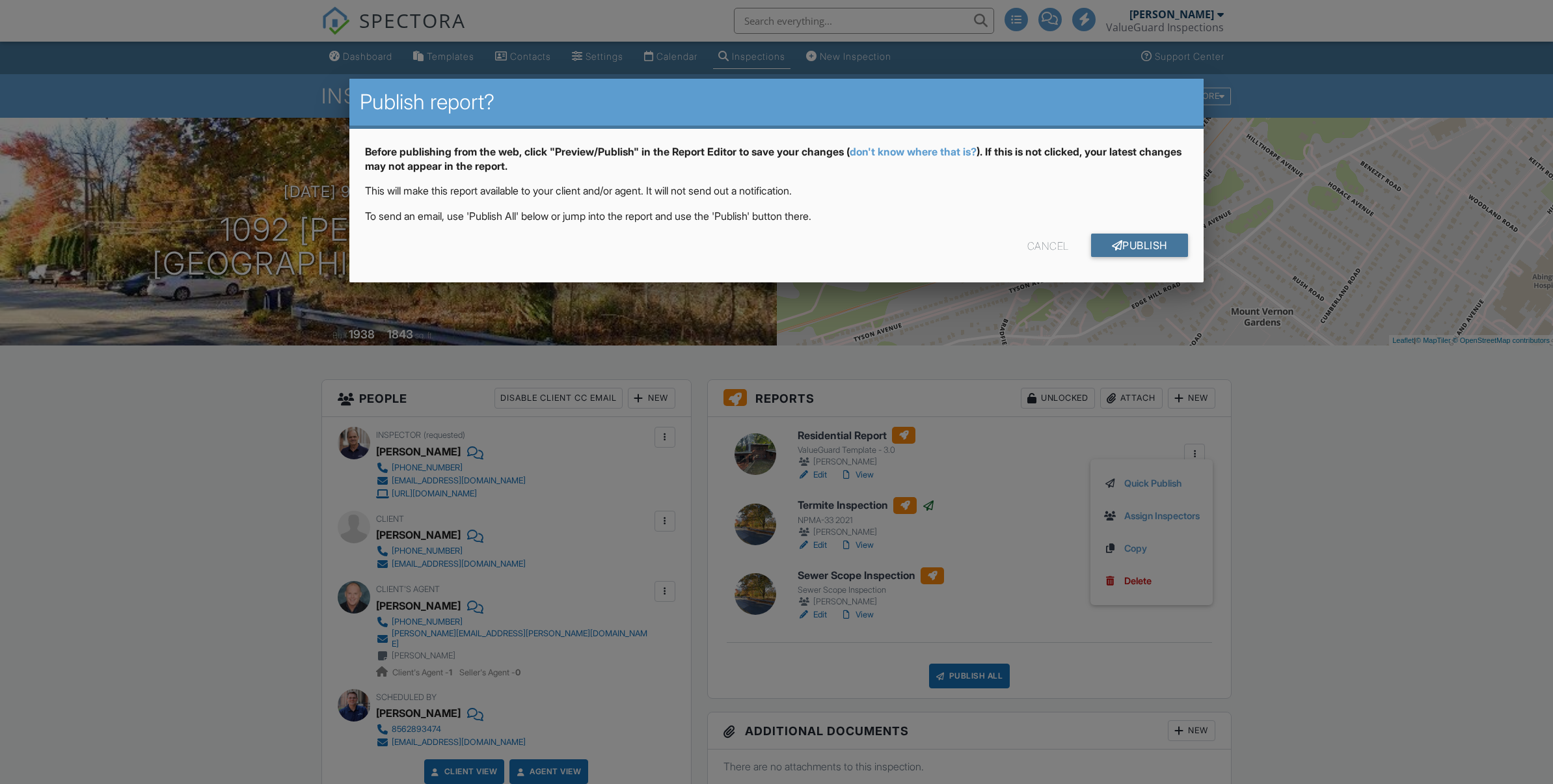
click at [1156, 243] on link "Publish" at bounding box center [1138, 244] width 97 height 24
